Goal: Transaction & Acquisition: Purchase product/service

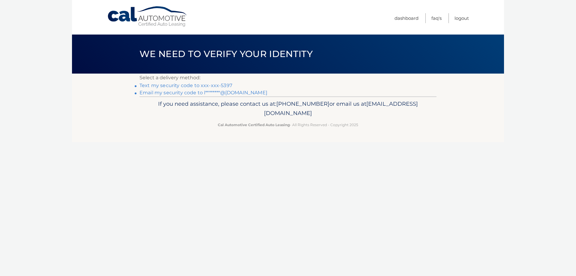
click at [181, 84] on link "Text my security code to xxx-xxx-5397" at bounding box center [185, 85] width 93 height 6
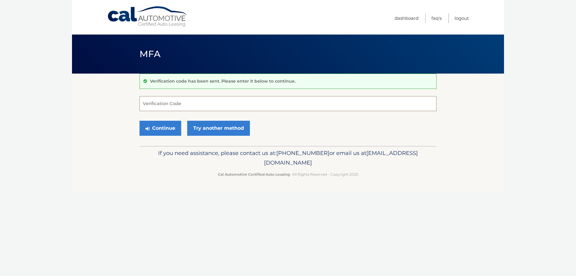
drag, startPoint x: 166, startPoint y: 103, endPoint x: 171, endPoint y: 100, distance: 5.7
click at [164, 101] on input "Verification Code" at bounding box center [287, 103] width 297 height 15
type input "735822"
click at [172, 123] on button "Continue" at bounding box center [160, 128] width 42 height 15
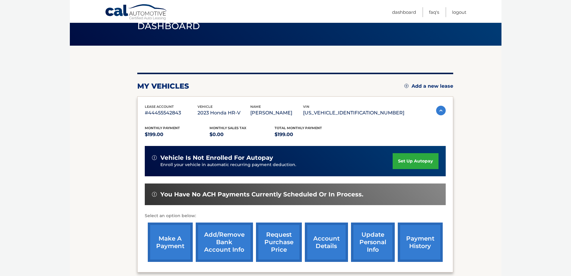
scroll to position [88, 0]
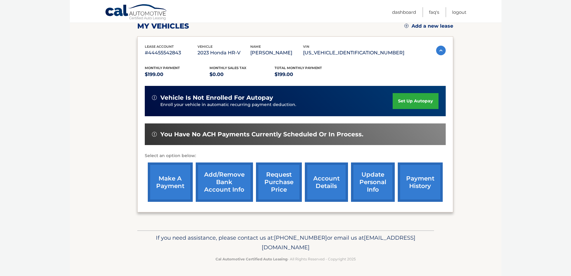
click at [170, 176] on link "make a payment" at bounding box center [170, 181] width 45 height 39
click at [281, 182] on link "request purchase price" at bounding box center [279, 181] width 46 height 39
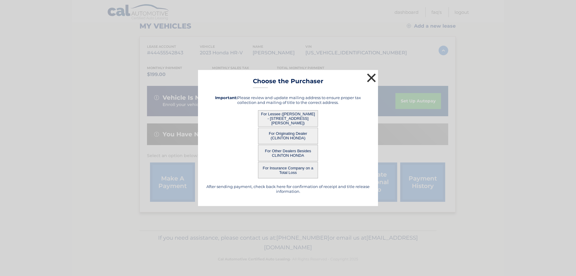
click at [371, 77] on button "×" at bounding box center [371, 78] width 12 height 12
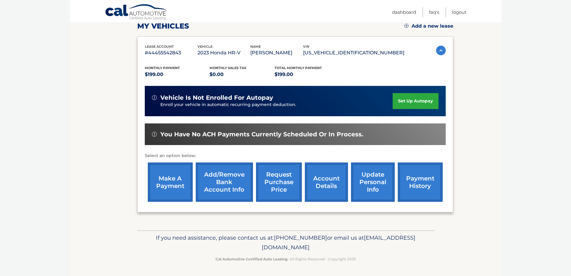
click at [427, 184] on link "payment history" at bounding box center [420, 181] width 45 height 39
click at [188, 180] on link "make a payment" at bounding box center [170, 181] width 45 height 39
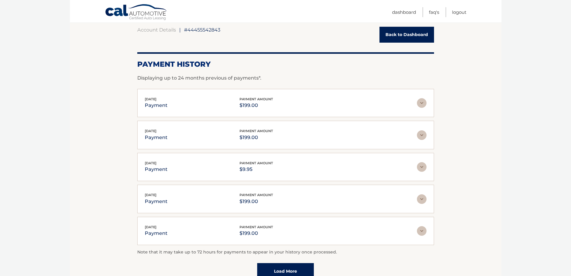
scroll to position [60, 0]
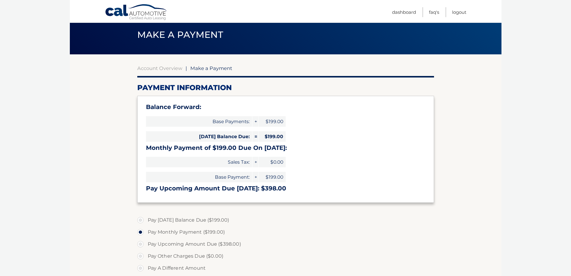
scroll to position [30, 0]
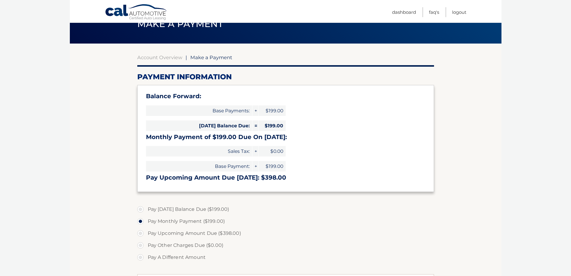
click at [142, 211] on label "Pay [DATE] Balance Due ($199.00)" at bounding box center [285, 209] width 297 height 12
click at [142, 211] on input "Pay [DATE] Balance Due ($199.00)" at bounding box center [143, 208] width 6 height 10
radio input "true"
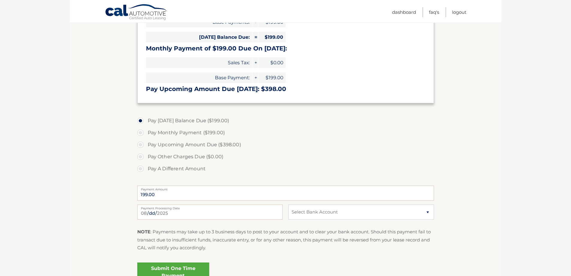
scroll to position [120, 0]
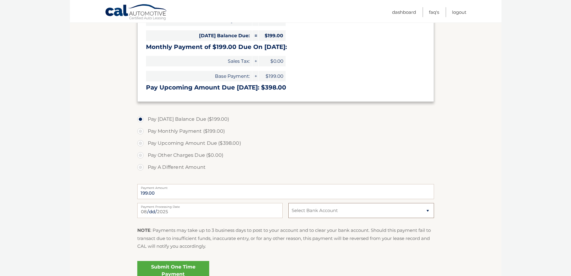
click at [320, 212] on select "Select Bank Account Checking JPMORGAN CHASE BANK, NA *****5229 Checking JPMORGA…" at bounding box center [360, 210] width 145 height 15
select select "ODU0N2E1NDYtZWViYS00YWJjLTk4NGItNGIyNWM1ZTYxYTA1"
click at [288, 203] on select "Select Bank Account Checking JPMORGAN CHASE BANK, NA *****5229 Checking JPMORGA…" at bounding box center [360, 210] width 145 height 15
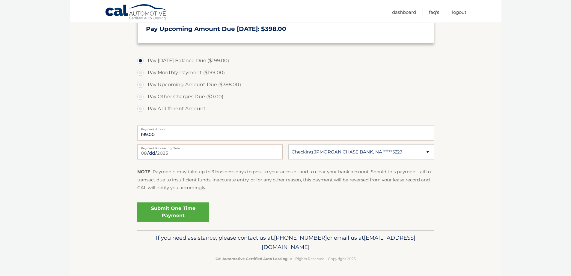
click at [170, 212] on link "Submit One Time Payment" at bounding box center [173, 211] width 72 height 19
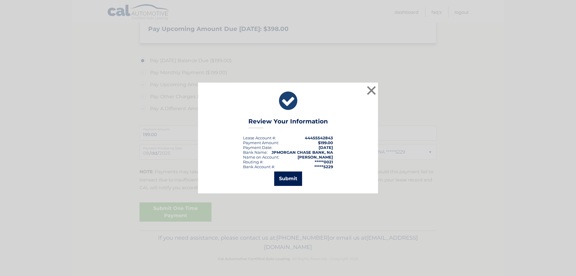
click at [285, 176] on button "Submit" at bounding box center [288, 178] width 28 height 14
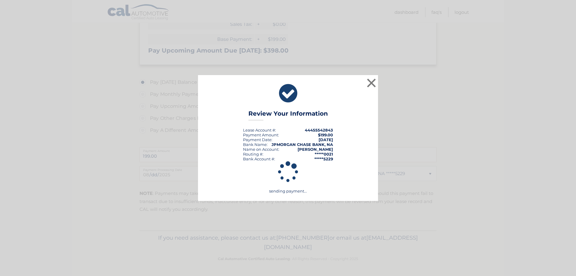
scroll to position [157, 0]
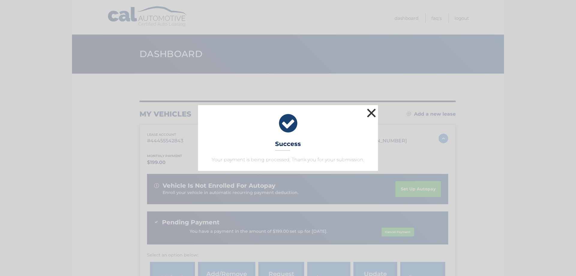
click at [372, 113] on button "×" at bounding box center [371, 113] width 12 height 12
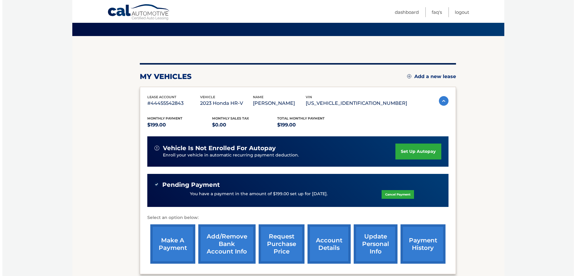
scroll to position [69, 0]
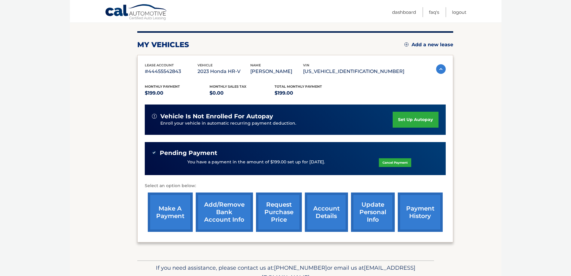
click at [425, 213] on link "payment history" at bounding box center [420, 211] width 45 height 39
click at [279, 215] on link "request purchase price" at bounding box center [279, 211] width 46 height 39
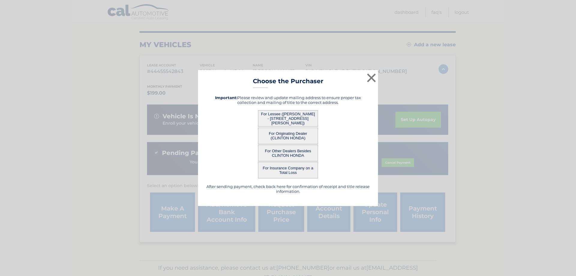
click at [267, 118] on button "For Lessee (ELIZABETH DUPLAY - 5 TROTTER LANE, , FLEMINGTON, NJ 08822)" at bounding box center [288, 118] width 60 height 16
click at [315, 119] on button "For Lessee (ELIZABETH DUPLAY - 5 TROTTER LANE, , FLEMINGTON, NJ 08822)" at bounding box center [288, 118] width 60 height 16
click at [282, 112] on button "For Lessee (ELIZABETH DUPLAY - 5 TROTTER LANE, , FLEMINGTON, NJ 08822)" at bounding box center [288, 118] width 60 height 16
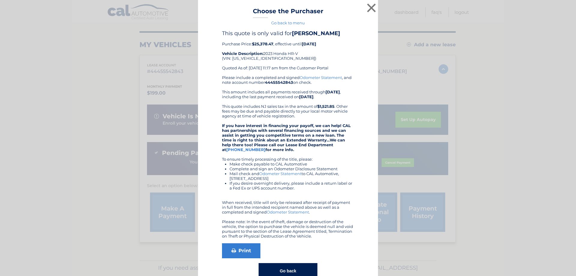
drag, startPoint x: 249, startPoint y: 43, endPoint x: 275, endPoint y: 45, distance: 25.9
click at [275, 45] on div "This quote is only valid for ELIZABETH DUPLAY Purchase Price: $25,378.47 , effe…" at bounding box center [288, 52] width 132 height 45
click at [313, 50] on div "This quote is only valid for ELIZABETH DUPLAY Purchase Price: $25,378.47 , effe…" at bounding box center [288, 52] width 132 height 45
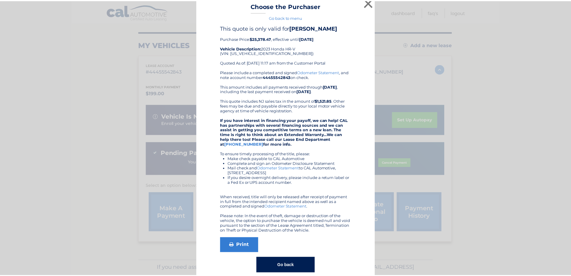
scroll to position [0, 0]
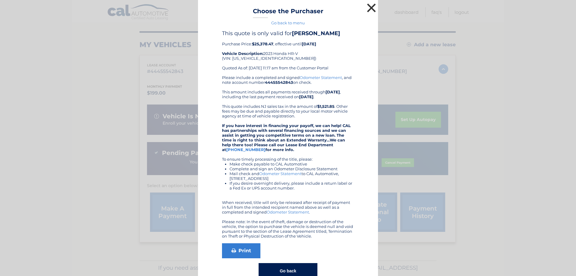
click at [365, 7] on button "×" at bounding box center [371, 8] width 12 height 12
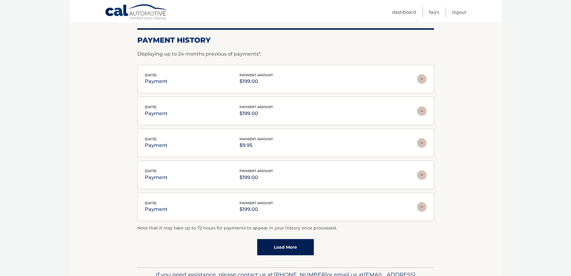
scroll to position [90, 0]
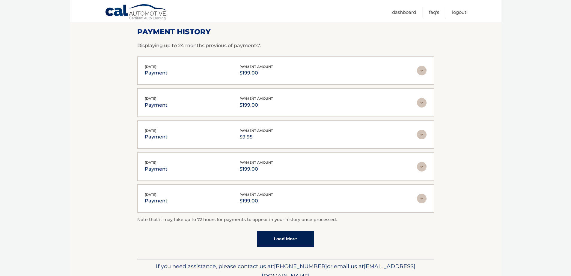
click at [420, 134] on img at bounding box center [422, 135] width 10 height 10
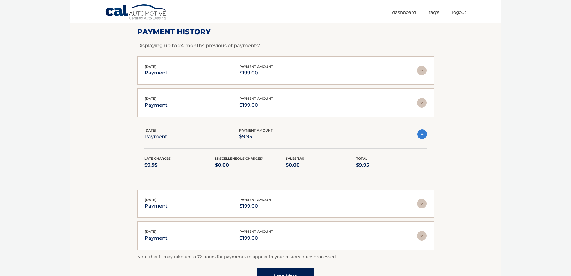
click at [420, 134] on img at bounding box center [422, 134] width 10 height 10
